Goal: Use online tool/utility: Utilize a website feature to perform a specific function

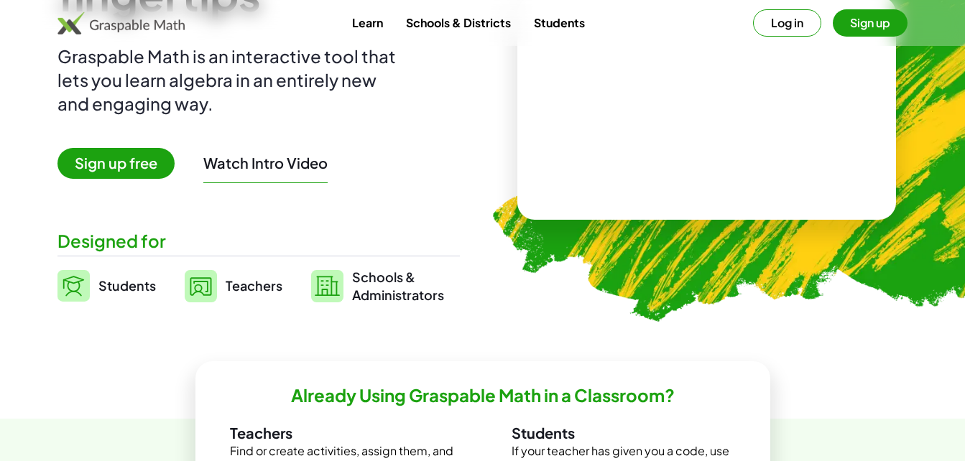
scroll to position [121, 0]
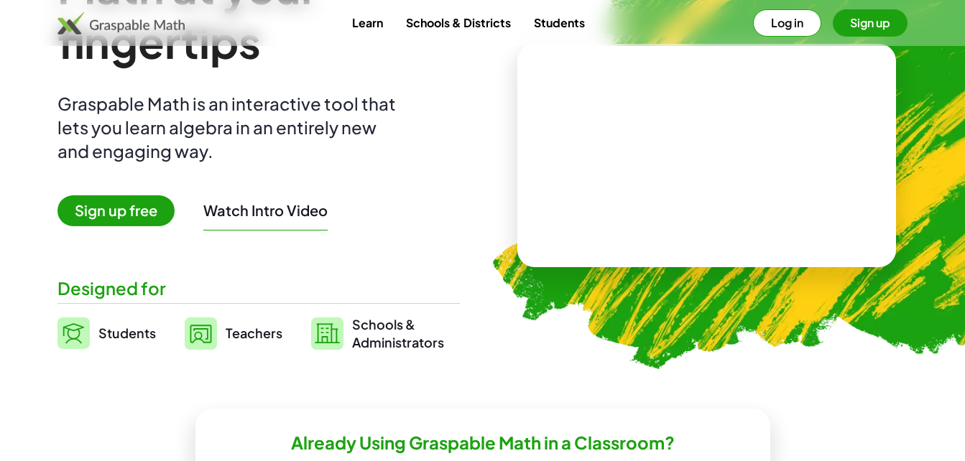
click at [111, 213] on span "Sign up free" at bounding box center [115, 210] width 117 height 31
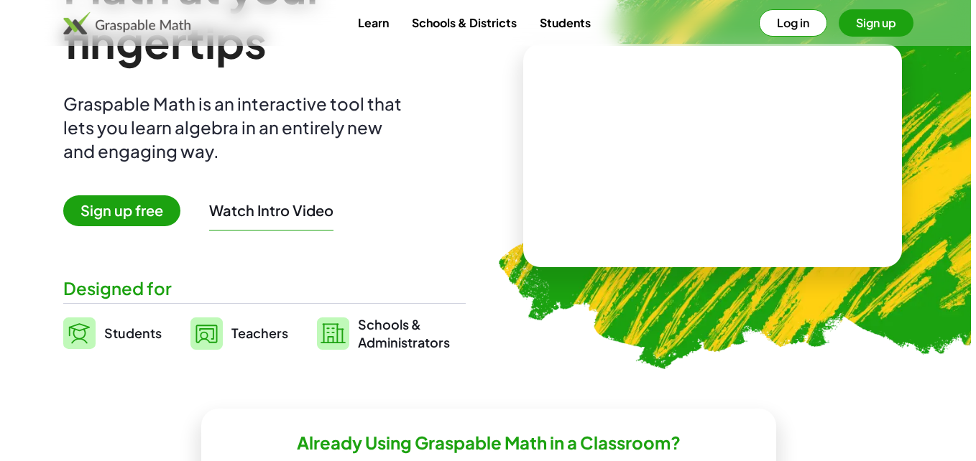
scroll to position [0, 0]
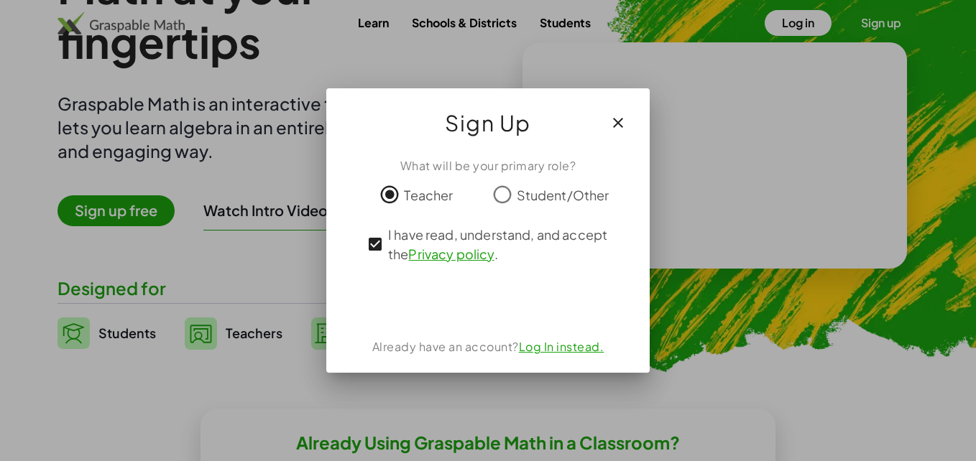
click at [619, 119] on icon "button" at bounding box center [617, 122] width 17 height 17
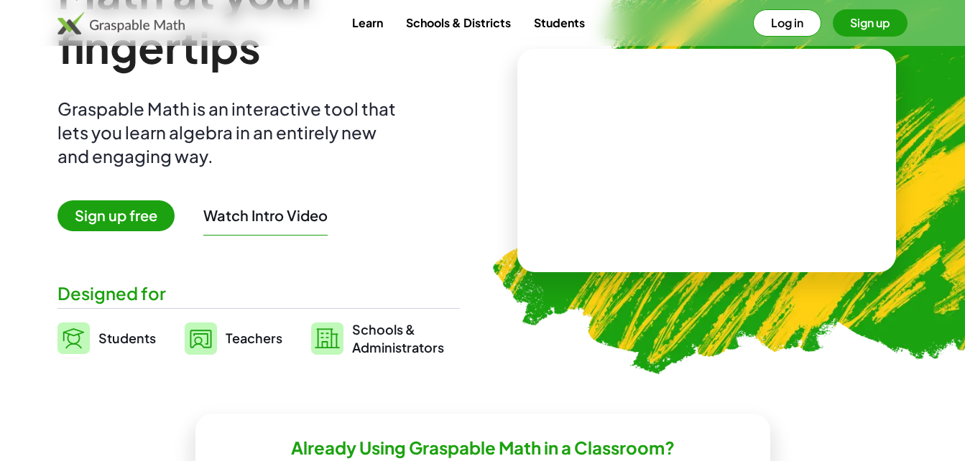
scroll to position [98, 0]
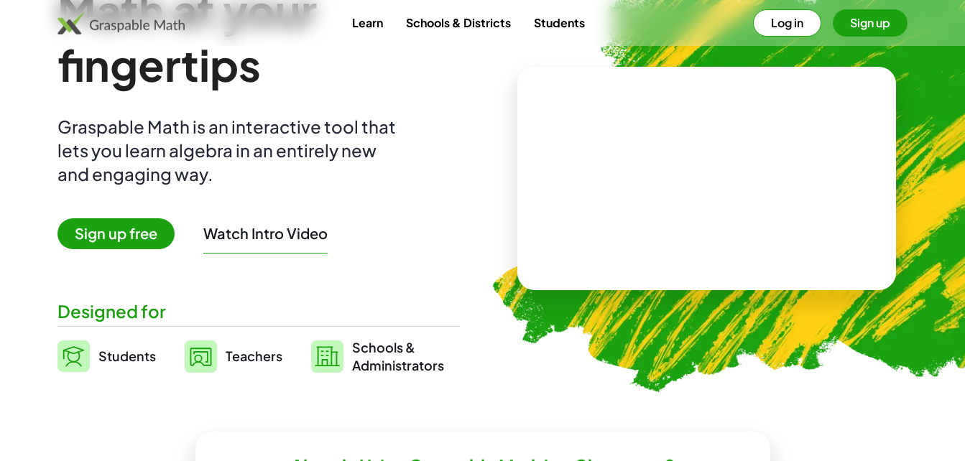
click at [258, 356] on span "Teachers" at bounding box center [254, 356] width 57 height 17
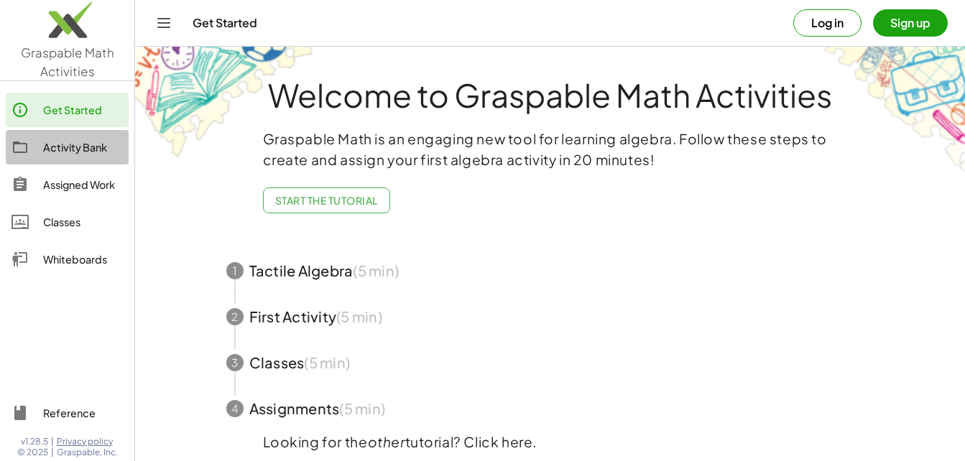
click at [69, 157] on link "Activity Bank" at bounding box center [67, 147] width 123 height 34
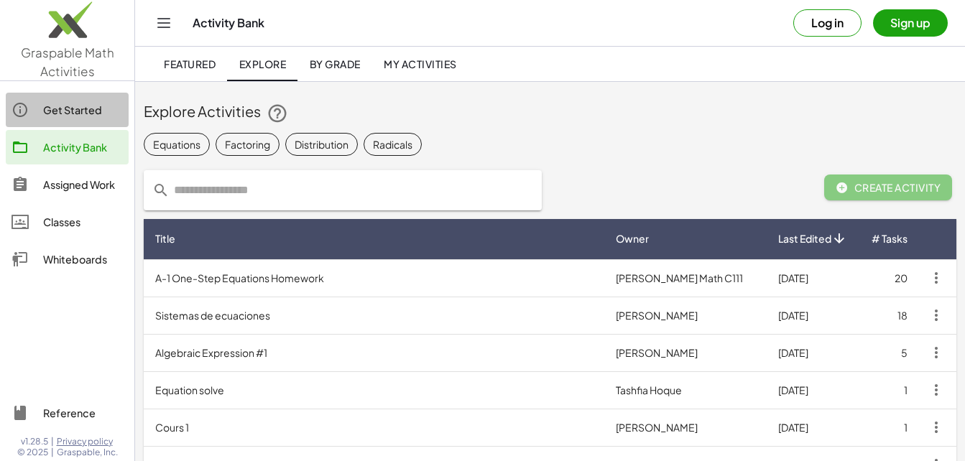
click at [73, 116] on div "Get Started" at bounding box center [83, 109] width 80 height 17
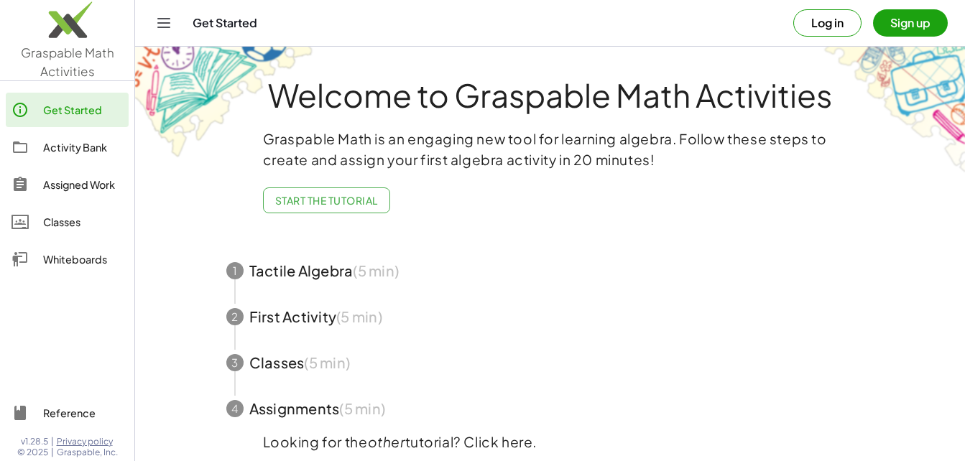
click at [918, 22] on button "Sign up" at bounding box center [910, 22] width 75 height 27
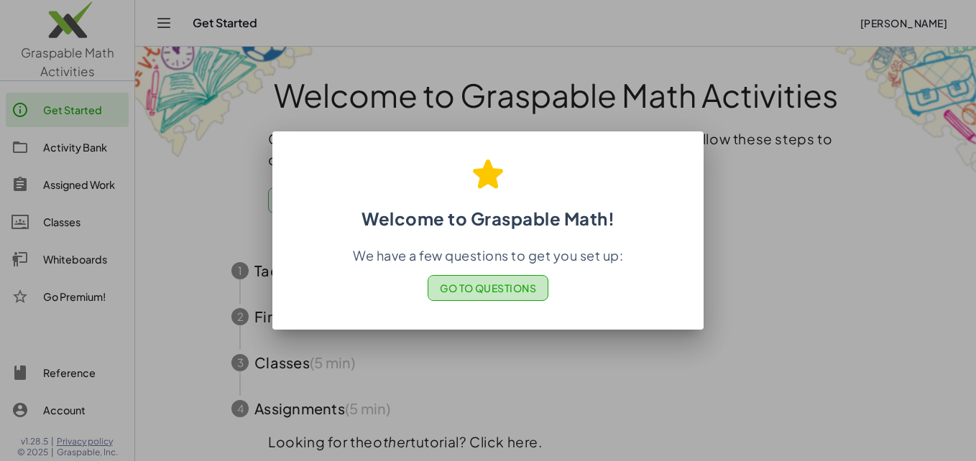
click at [509, 291] on span "Go to Questions" at bounding box center [488, 288] width 97 height 13
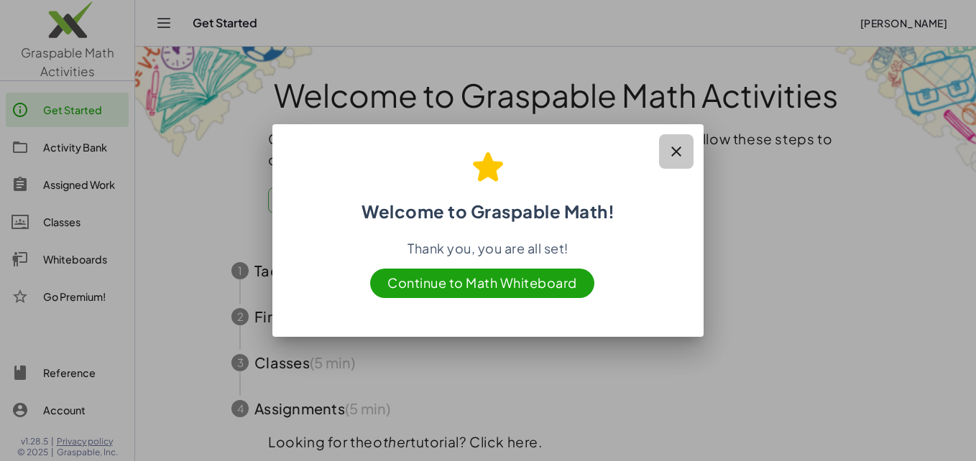
click at [680, 142] on button "button" at bounding box center [676, 151] width 34 height 34
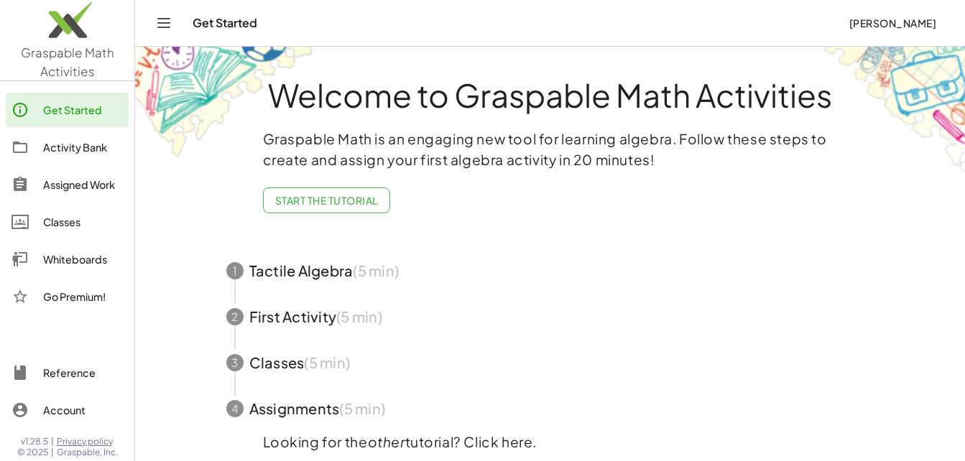
click at [37, 107] on div at bounding box center [27, 109] width 32 height 17
click at [67, 220] on div "Classes" at bounding box center [83, 221] width 80 height 17
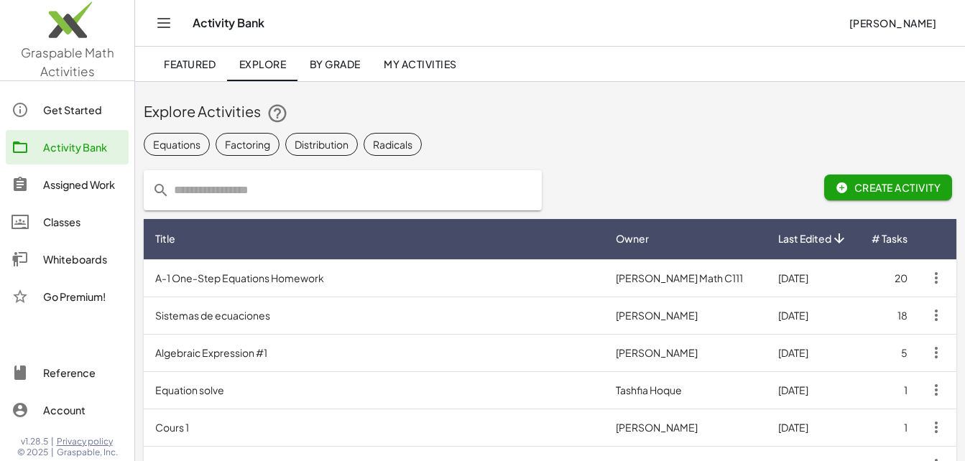
click at [168, 17] on icon "Toggle navigation" at bounding box center [163, 22] width 17 height 17
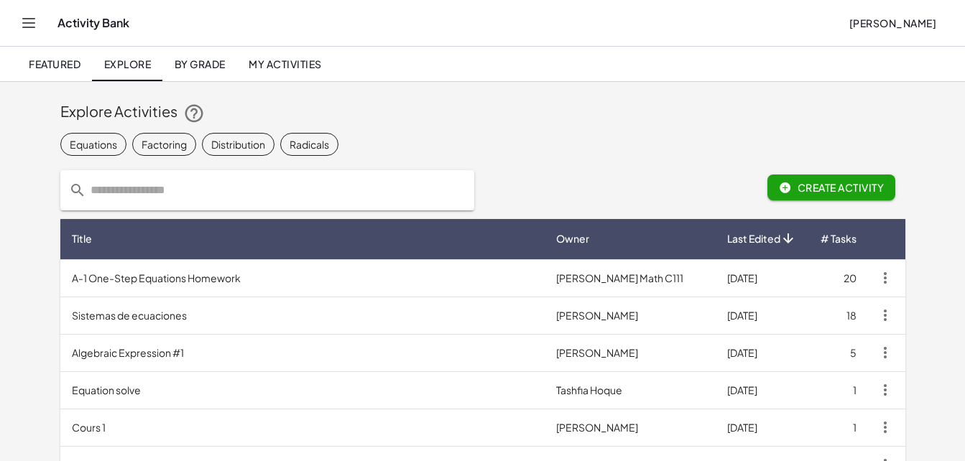
click at [168, 17] on div "Activity Bank" at bounding box center [447, 23] width 780 height 14
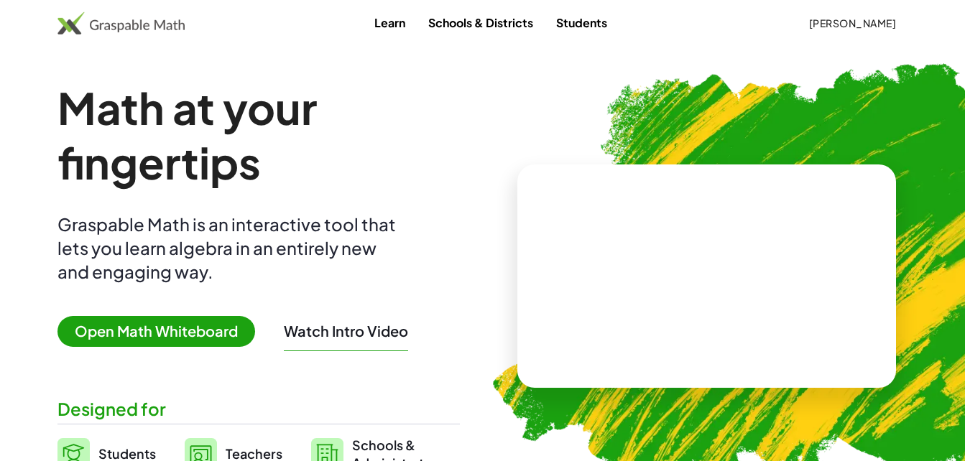
click at [155, 323] on span "Open Math Whiteboard" at bounding box center [156, 331] width 198 height 31
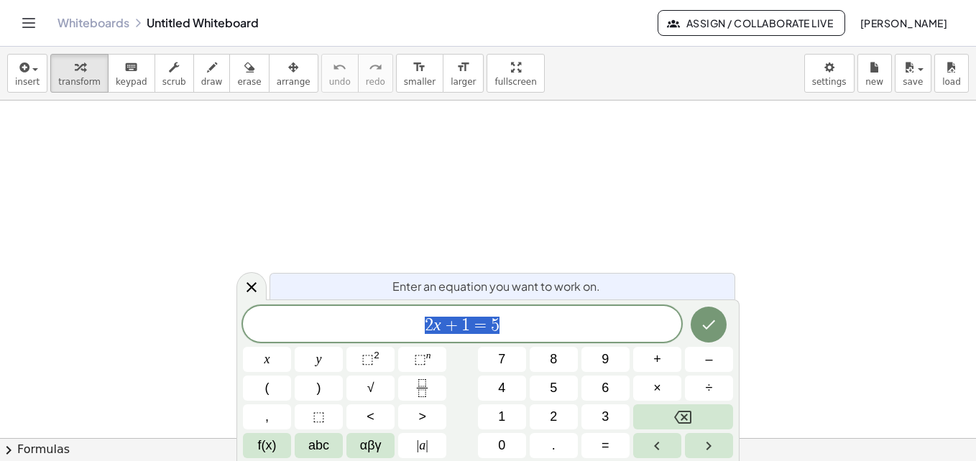
scroll to position [220, 0]
click at [254, 289] on icon at bounding box center [251, 287] width 17 height 17
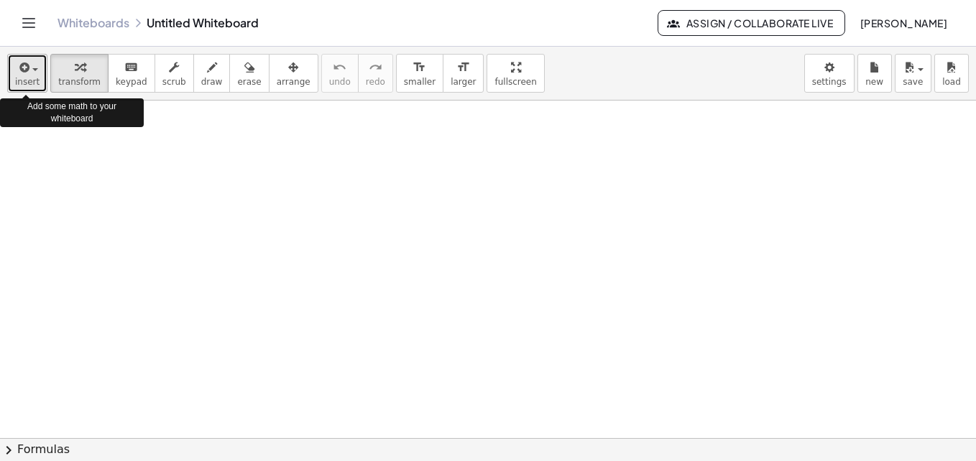
click at [32, 82] on span "insert" at bounding box center [27, 82] width 24 height 10
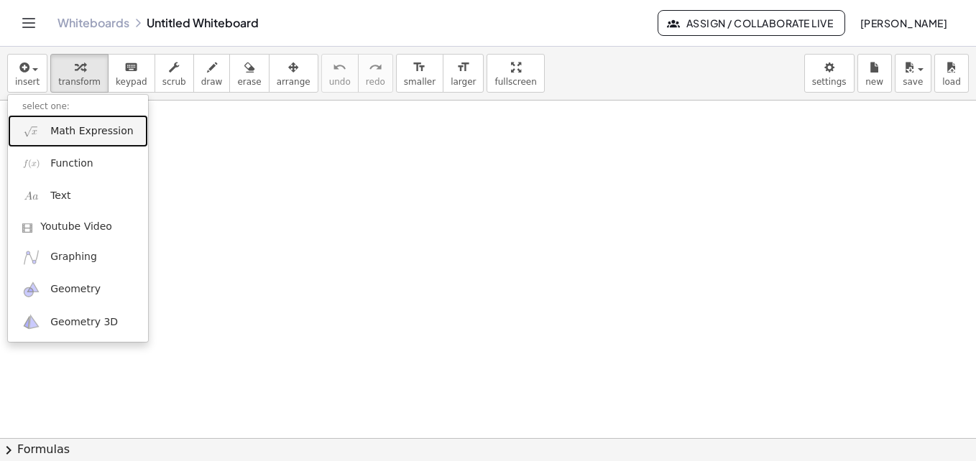
click at [93, 131] on span "Math Expression" at bounding box center [91, 131] width 83 height 14
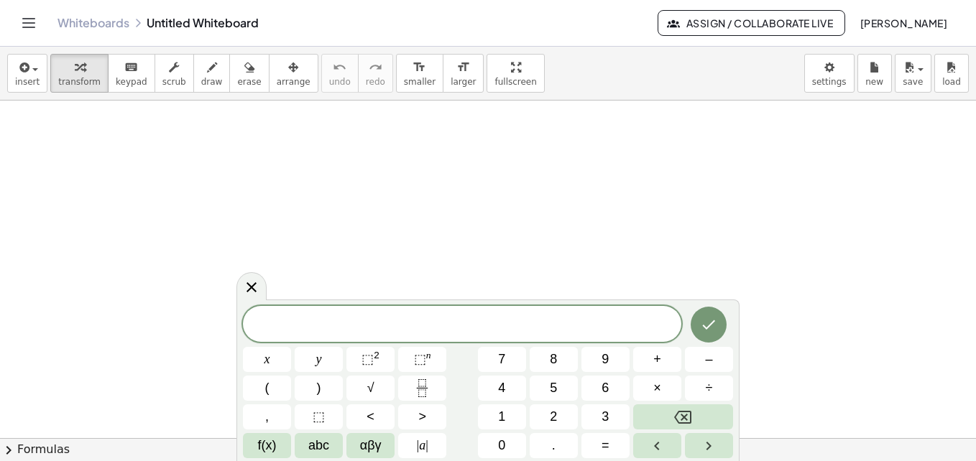
scroll to position [688, 0]
click at [602, 450] on span "=" at bounding box center [605, 445] width 8 height 19
click at [607, 443] on span "=" at bounding box center [605, 445] width 8 height 19
click at [700, 390] on button "÷" at bounding box center [709, 388] width 48 height 25
click at [713, 327] on icon "Done" at bounding box center [708, 324] width 17 height 17
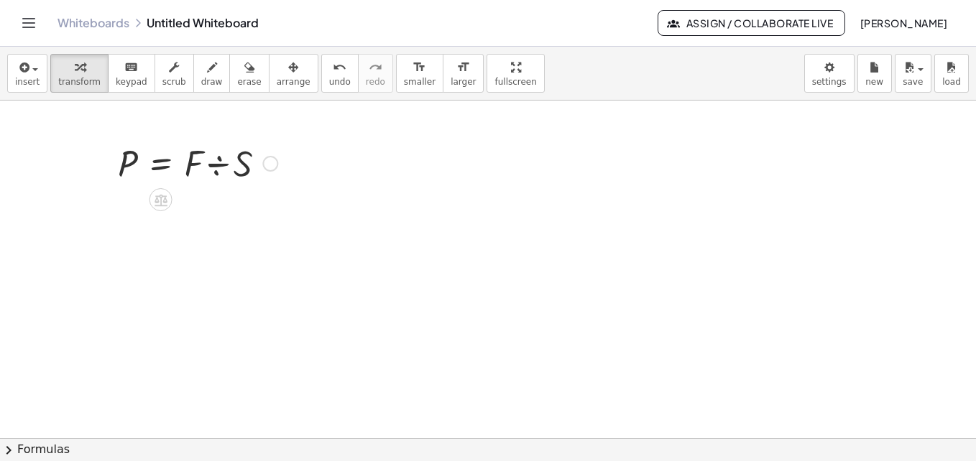
click at [262, 165] on div at bounding box center [198, 162] width 174 height 49
click at [329, 78] on span "undo" at bounding box center [340, 82] width 22 height 10
click at [215, 203] on div at bounding box center [488, 87] width 976 height 1351
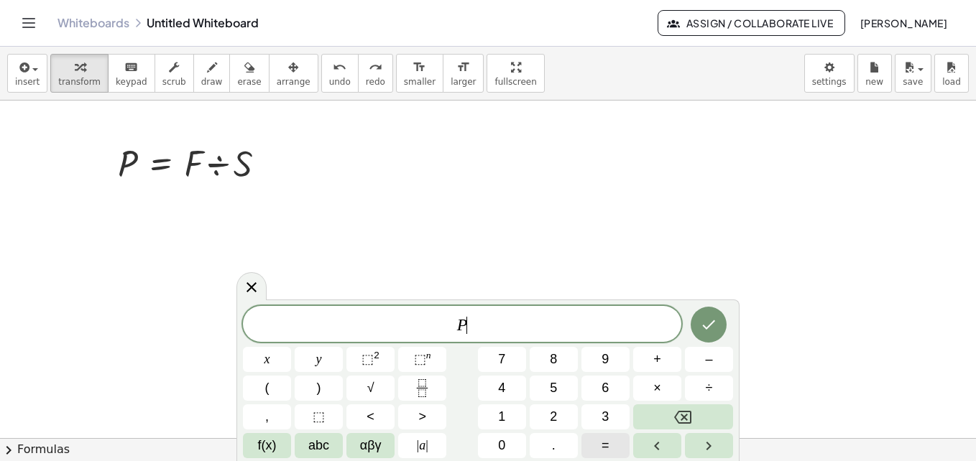
click at [605, 443] on span "=" at bounding box center [605, 445] width 8 height 19
click at [706, 385] on span "÷" at bounding box center [709, 388] width 7 height 19
click at [380, 350] on button "⬚ 2" at bounding box center [370, 359] width 48 height 25
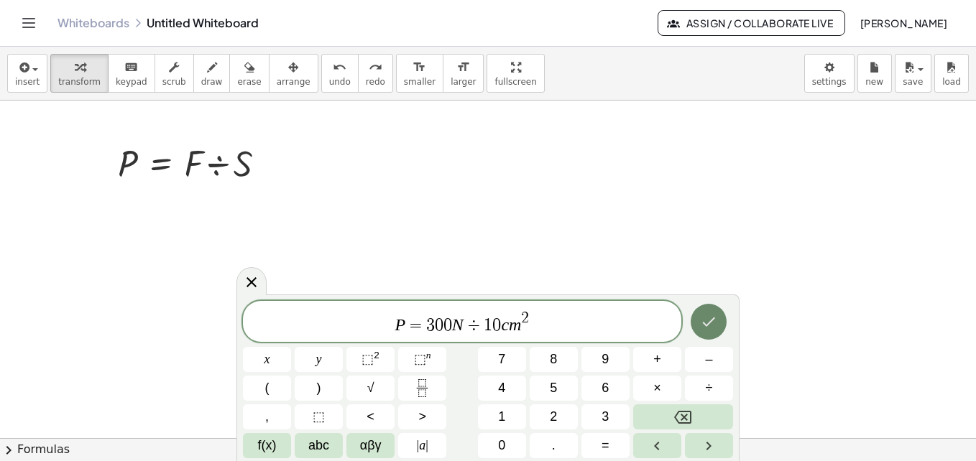
click at [715, 316] on icon "Done" at bounding box center [708, 321] width 17 height 17
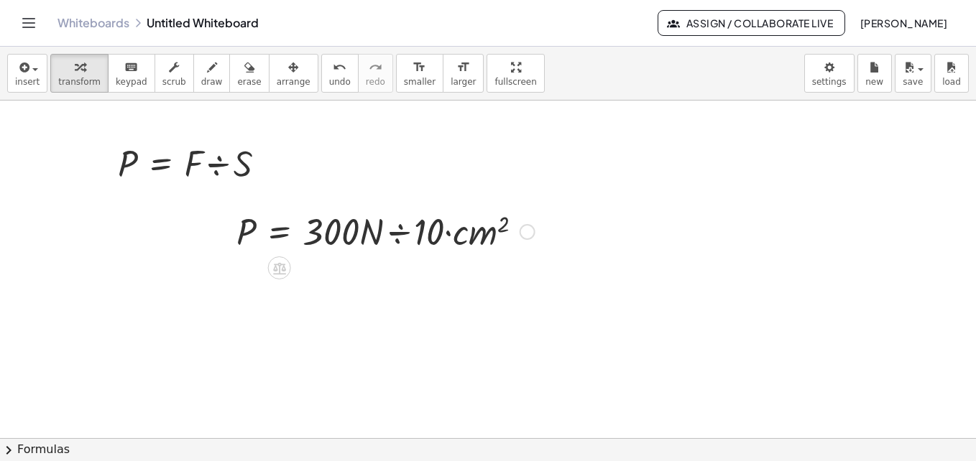
click at [418, 239] on div at bounding box center [385, 230] width 313 height 49
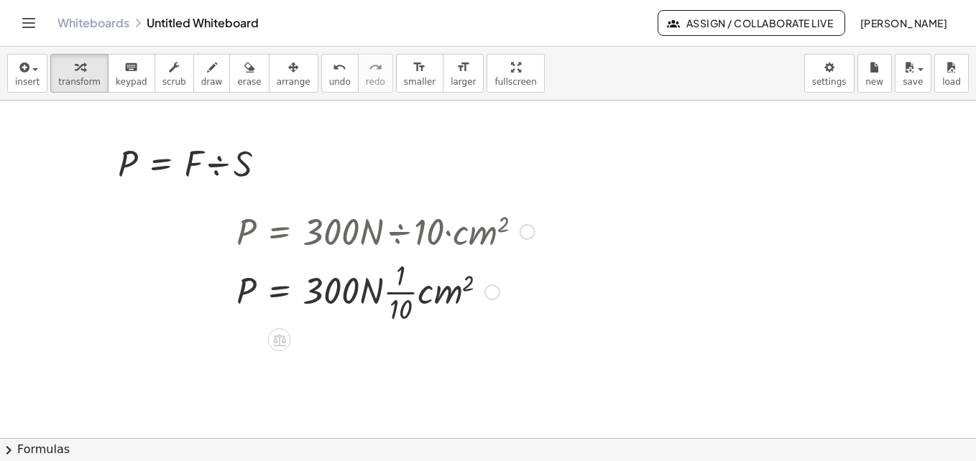
click at [435, 231] on div at bounding box center [385, 230] width 313 height 49
click at [323, 79] on button "undo undo" at bounding box center [339, 73] width 37 height 39
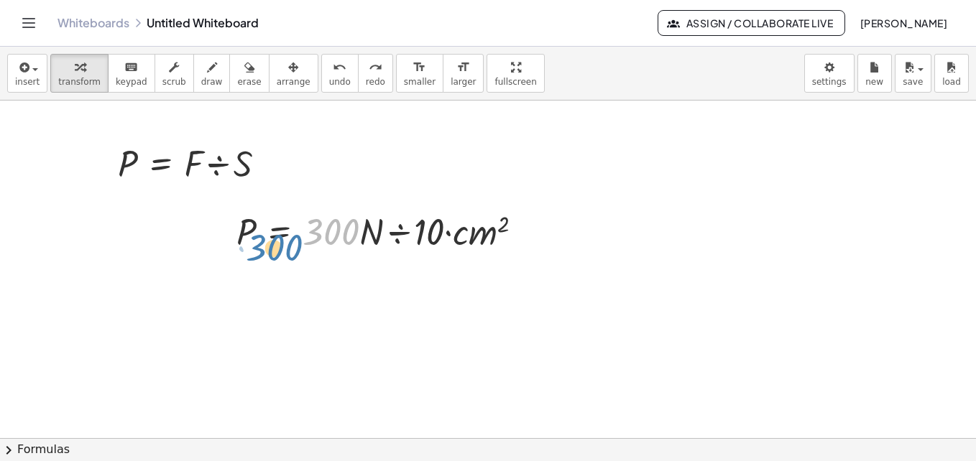
drag, startPoint x: 353, startPoint y: 235, endPoint x: 319, endPoint y: 253, distance: 38.9
click at [319, 253] on div at bounding box center [385, 230] width 313 height 49
click at [260, 237] on div at bounding box center [385, 230] width 313 height 49
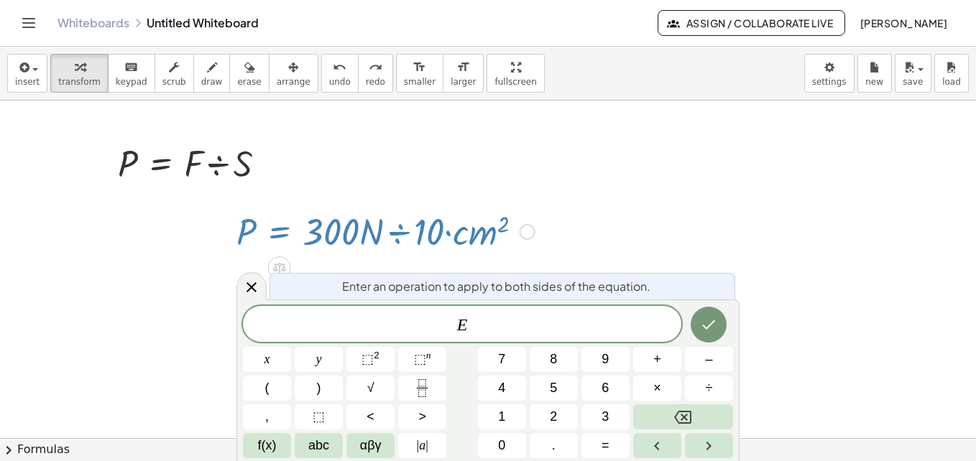
click at [368, 188] on div at bounding box center [488, 87] width 976 height 1351
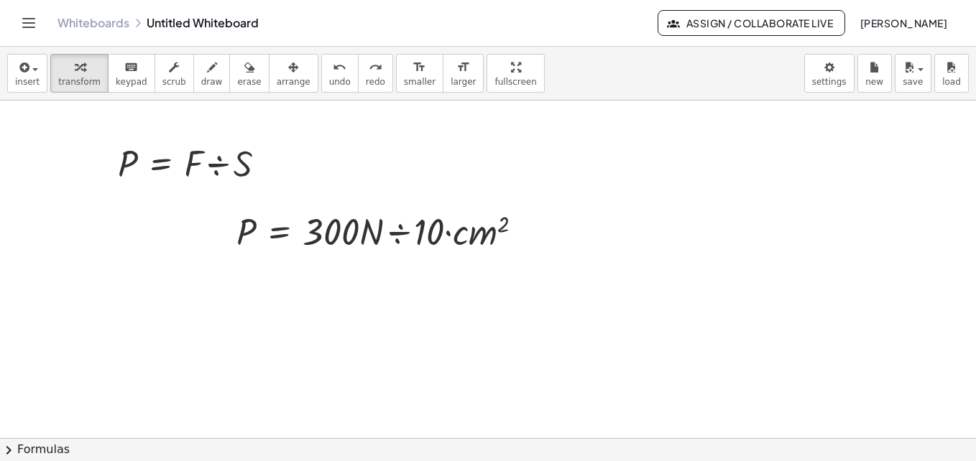
click at [316, 272] on div at bounding box center [488, 87] width 976 height 1351
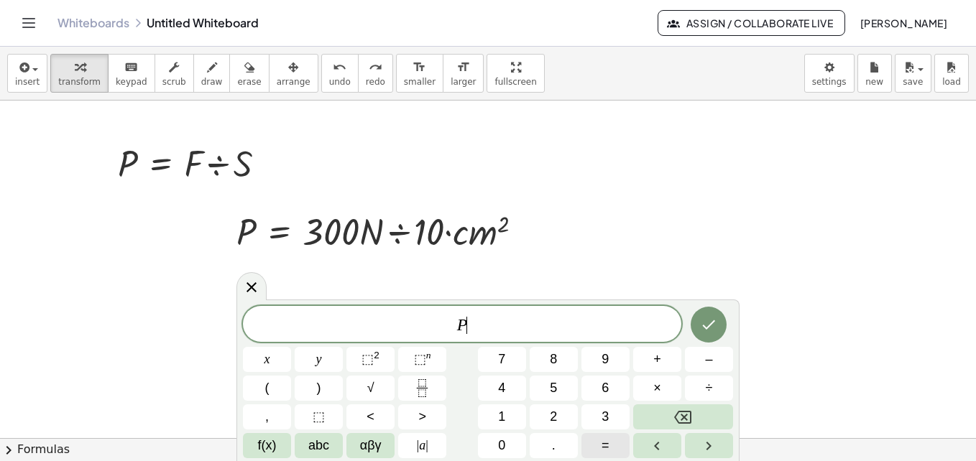
click at [612, 445] on button "=" at bounding box center [605, 445] width 48 height 25
click at [718, 338] on button "Done" at bounding box center [708, 325] width 36 height 36
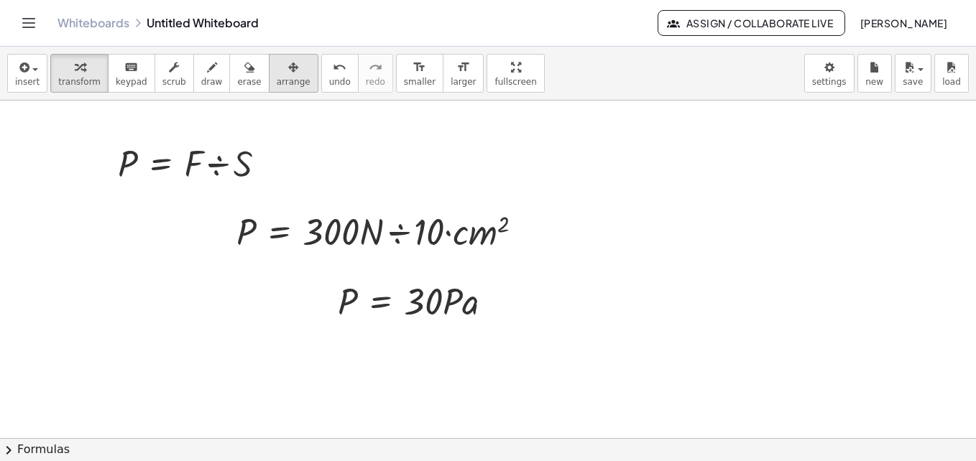
click at [284, 77] on button "arrange" at bounding box center [294, 73] width 50 height 39
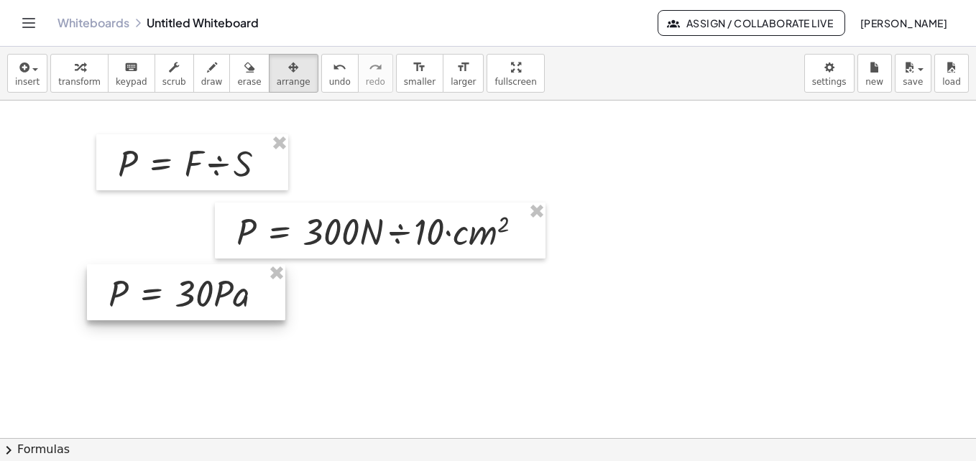
drag, startPoint x: 370, startPoint y: 317, endPoint x: 141, endPoint y: 309, distance: 229.3
click at [141, 309] on div at bounding box center [186, 292] width 198 height 56
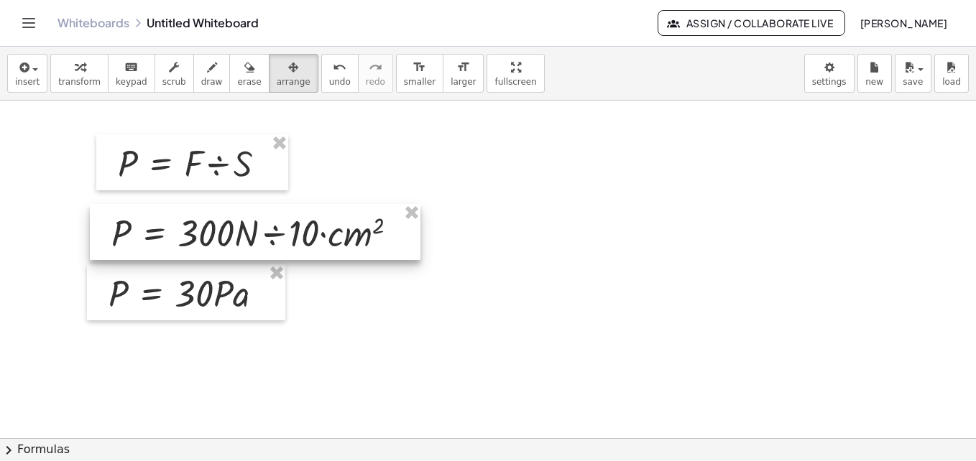
drag, startPoint x: 280, startPoint y: 237, endPoint x: 155, endPoint y: 239, distance: 125.0
click at [155, 239] on div at bounding box center [255, 232] width 330 height 56
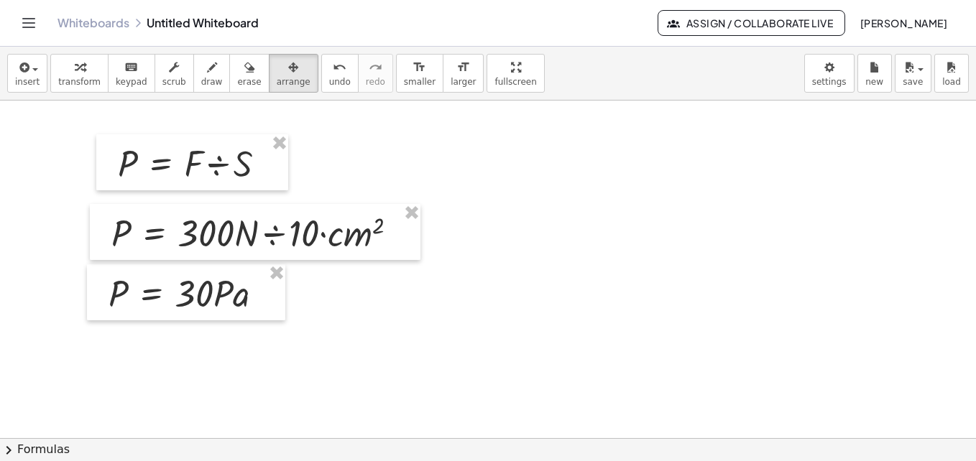
click at [435, 335] on div at bounding box center [488, 87] width 976 height 1351
click at [596, 269] on div at bounding box center [488, 87] width 976 height 1351
click at [665, 240] on div at bounding box center [488, 87] width 976 height 1351
click at [900, 78] on button "save" at bounding box center [912, 73] width 37 height 39
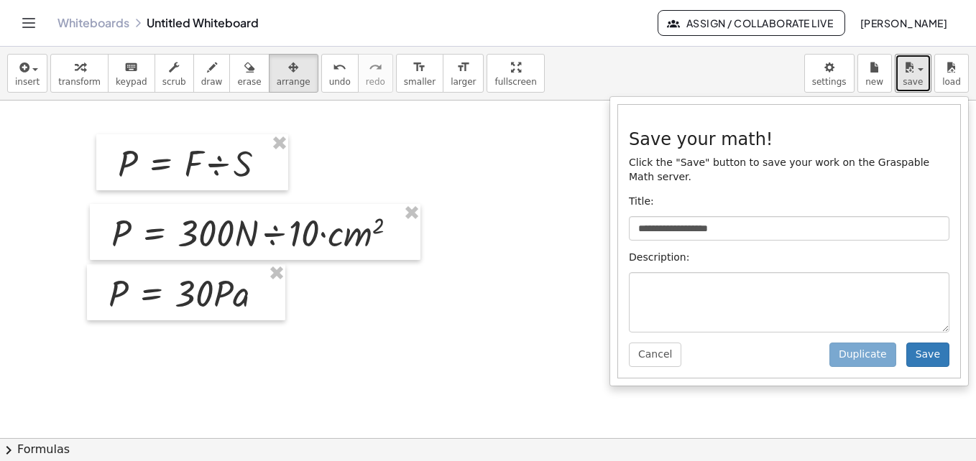
click at [489, 209] on div at bounding box center [488, 87] width 976 height 1351
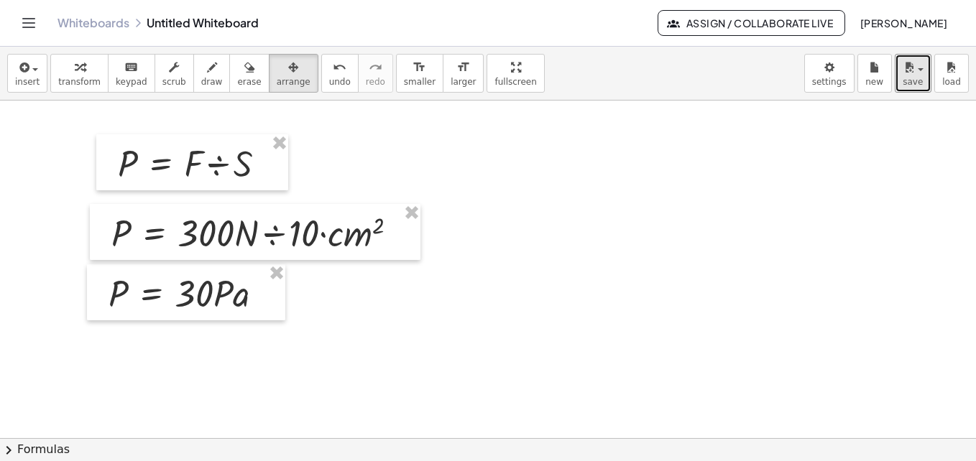
click at [464, 170] on div at bounding box center [488, 87] width 976 height 1351
click at [922, 78] on button "save" at bounding box center [912, 73] width 37 height 39
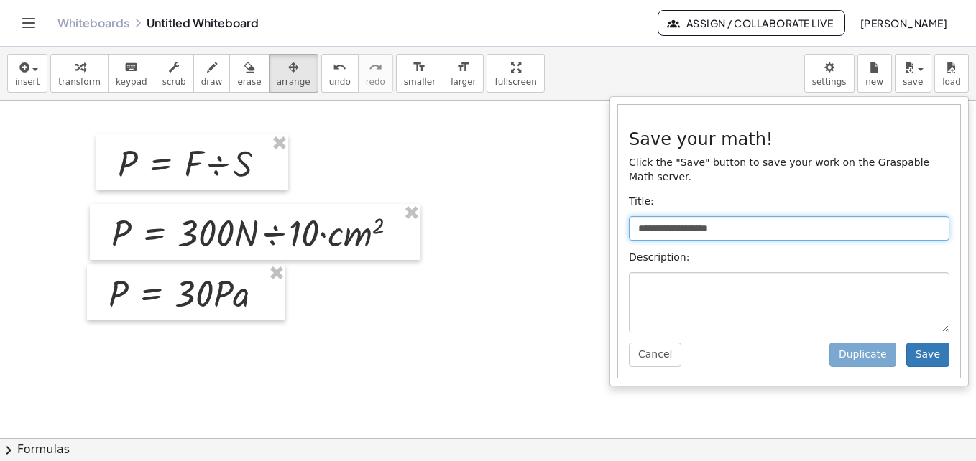
click at [706, 221] on input "**********" at bounding box center [789, 228] width 320 height 24
click at [642, 218] on input "**********" at bounding box center [789, 228] width 320 height 24
click at [638, 216] on input "**********" at bounding box center [789, 228] width 320 height 24
type input "**********"
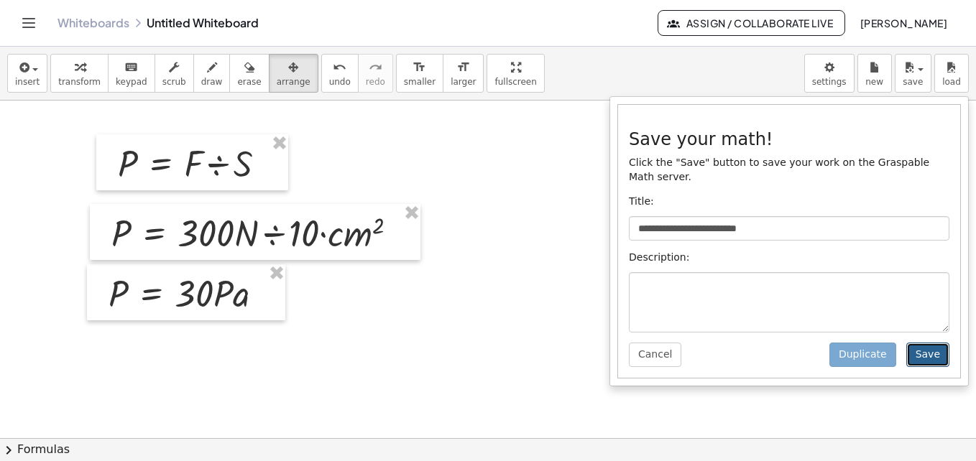
click at [943, 343] on button "Save" at bounding box center [927, 355] width 43 height 24
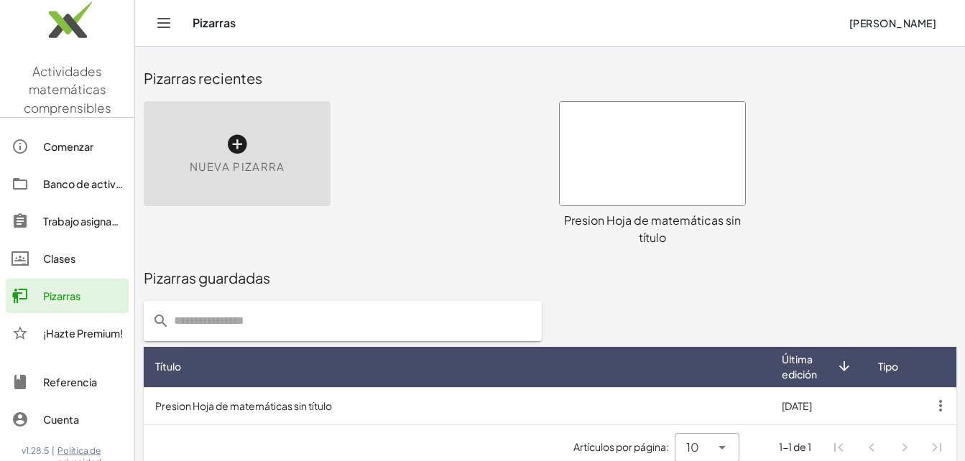
click at [665, 195] on div at bounding box center [652, 153] width 185 height 103
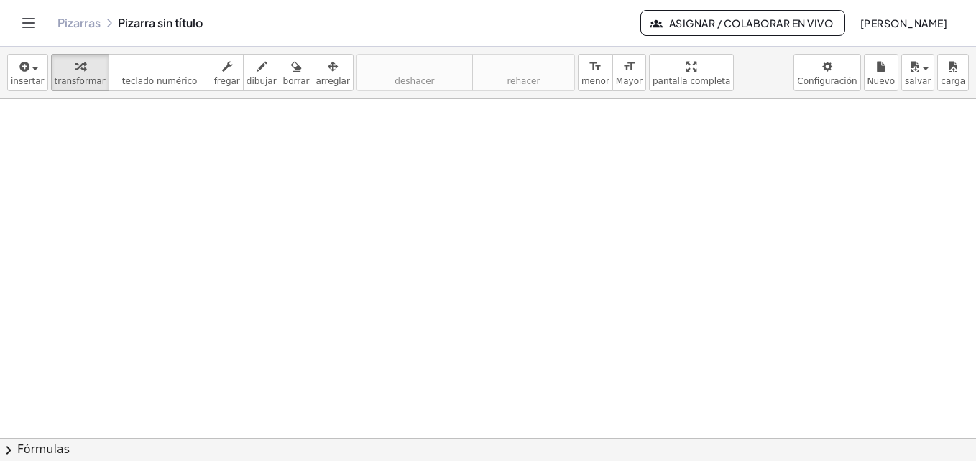
scroll to position [124, 0]
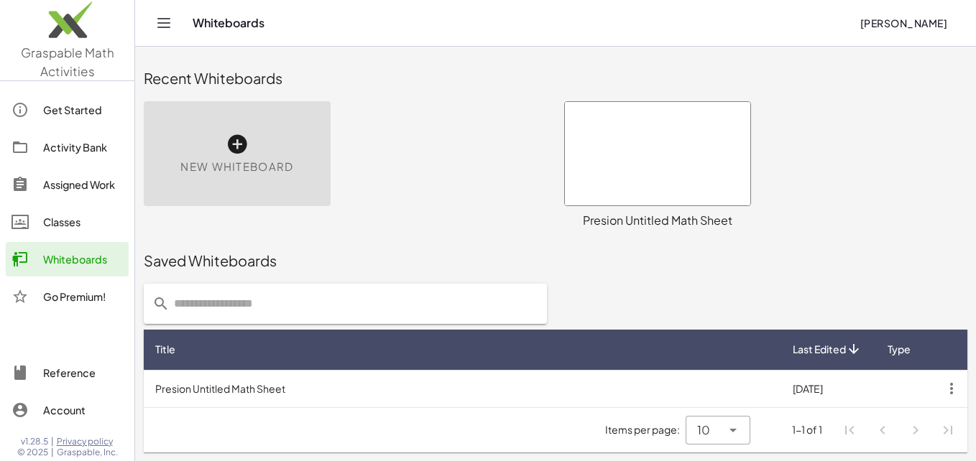
click at [626, 185] on div at bounding box center [657, 153] width 185 height 103
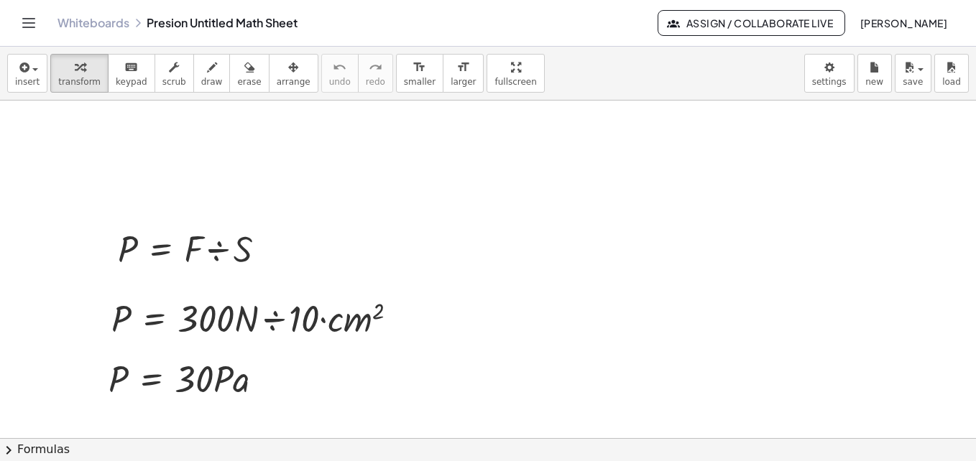
scroll to position [622, 0]
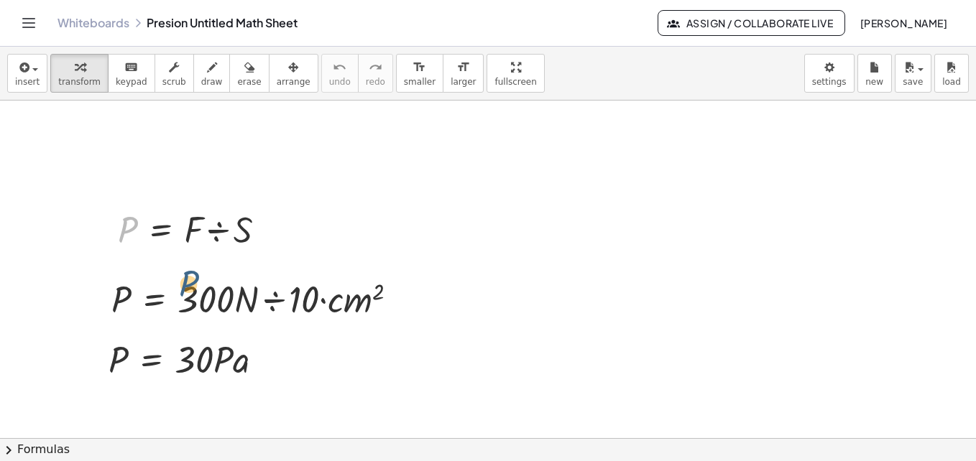
drag, startPoint x: 120, startPoint y: 214, endPoint x: 185, endPoint y: 272, distance: 87.0
click at [185, 272] on div "P P = · F ÷ S P = · 300 · N ÷ 10 · c · m 2 P = · 30 · P · a" at bounding box center [488, 153] width 976 height 1351
click at [399, 240] on div at bounding box center [488, 153] width 976 height 1351
click at [277, 77] on span "arrange" at bounding box center [294, 82] width 34 height 10
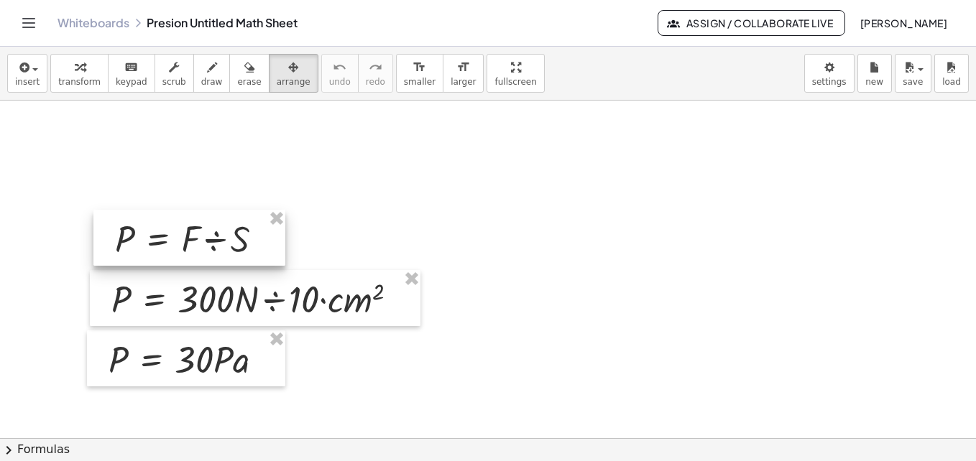
click at [248, 228] on div at bounding box center [189, 238] width 192 height 56
click at [341, 257] on div at bounding box center [488, 153] width 976 height 1351
click at [417, 195] on div at bounding box center [488, 153] width 976 height 1351
click at [507, 185] on div at bounding box center [488, 153] width 976 height 1351
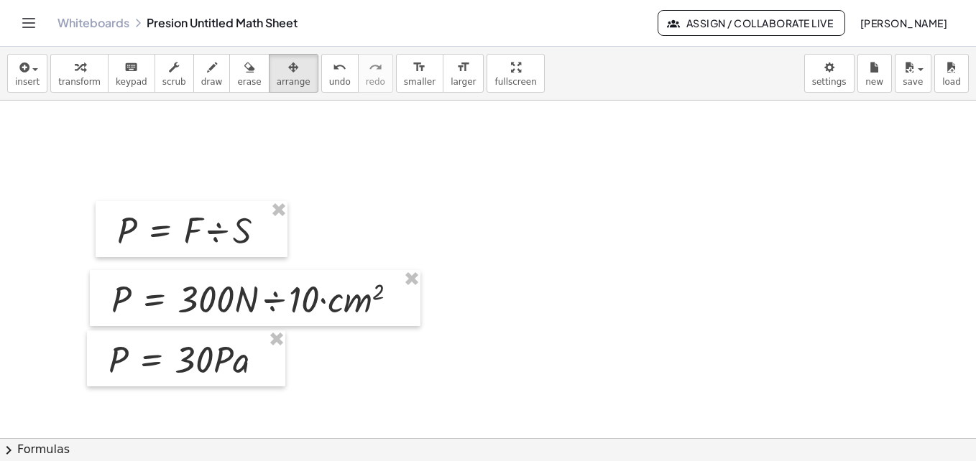
click at [507, 185] on div at bounding box center [488, 153] width 976 height 1351
click at [527, 207] on div at bounding box center [488, 153] width 976 height 1351
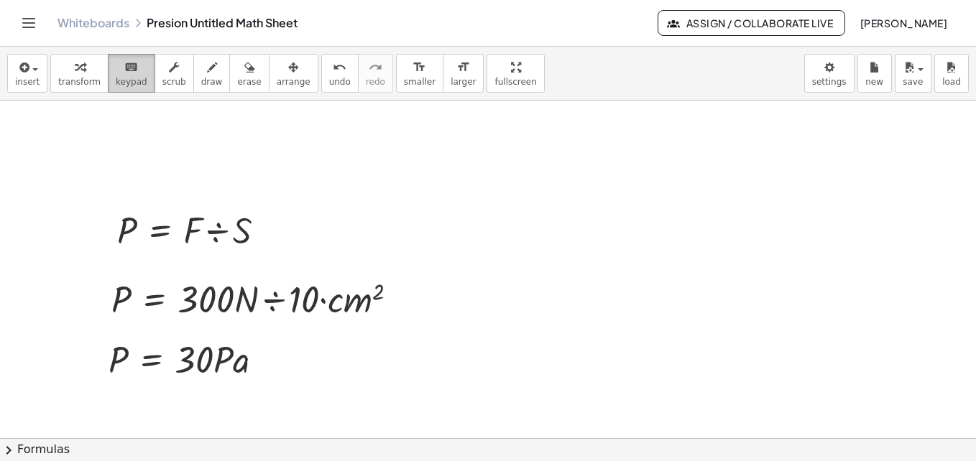
click at [121, 78] on span "keypad" at bounding box center [132, 82] width 32 height 10
click at [348, 134] on div at bounding box center [488, 153] width 976 height 1351
